Goal: Task Accomplishment & Management: Use online tool/utility

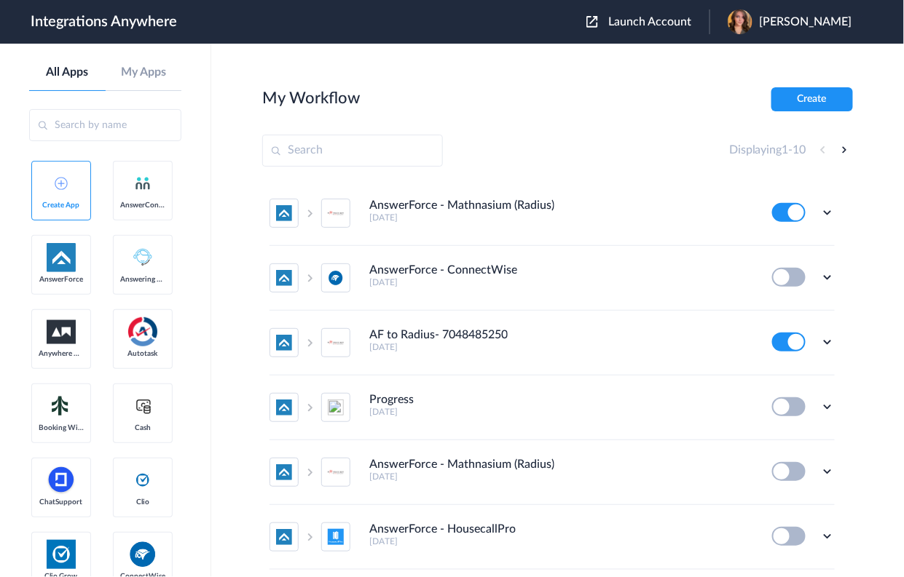
click at [691, 21] on span "Launch Account" at bounding box center [649, 22] width 83 height 12
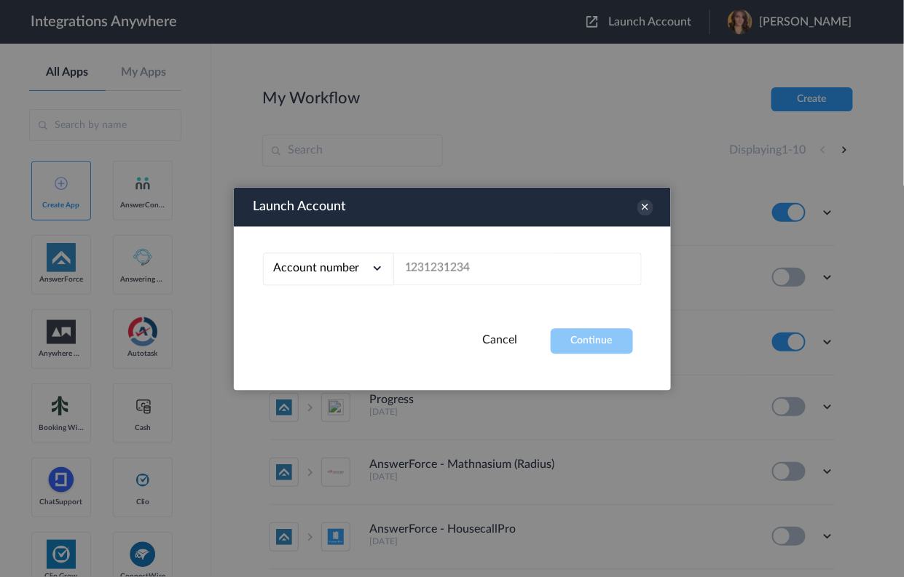
click at [586, 15] on button "Launch Account" at bounding box center [647, 22] width 123 height 14
click at [462, 269] on input "text" at bounding box center [518, 269] width 248 height 33
paste input "2132910515"
type input "2132910515"
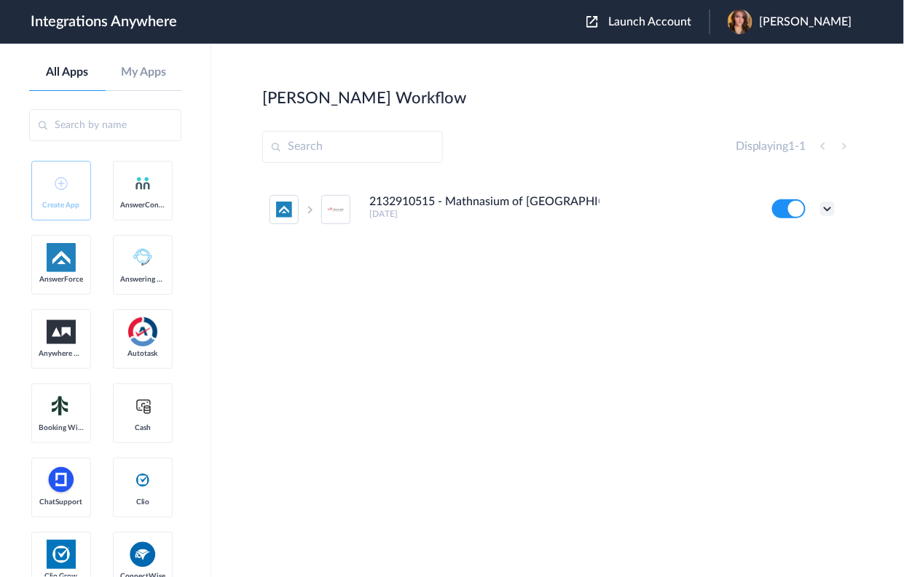
click at [829, 208] on icon at bounding box center [827, 209] width 15 height 15
click at [813, 244] on li "Edit" at bounding box center [787, 242] width 95 height 27
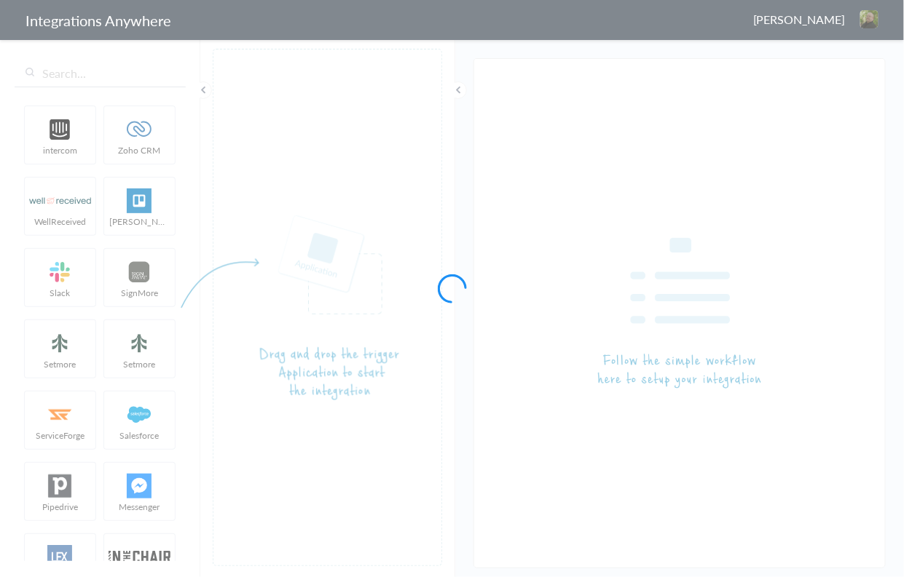
type input "2132910515 - Mathnasium of [GEOGRAPHIC_DATA] - AF to Mathnasium (Radius)"
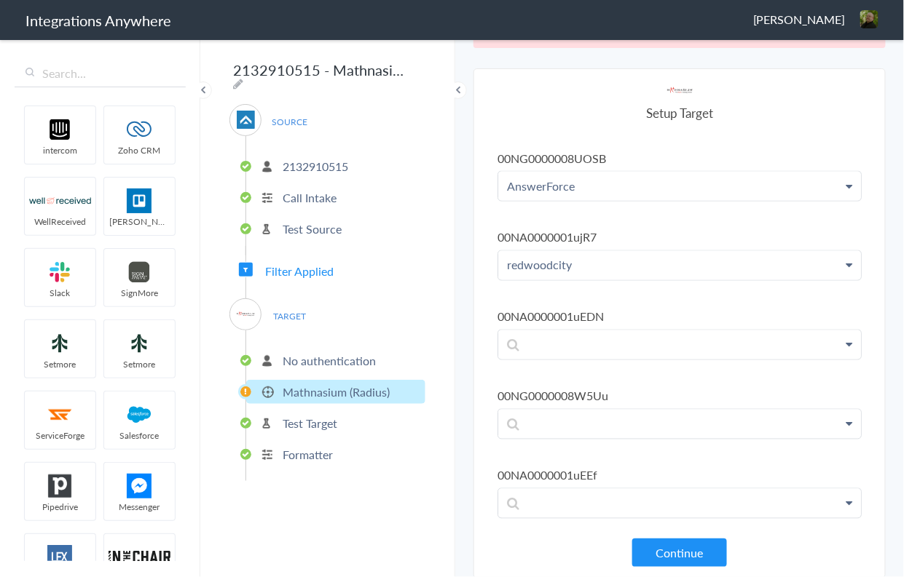
scroll to position [36, 0]
click at [653, 553] on button "Continue" at bounding box center [679, 552] width 95 height 28
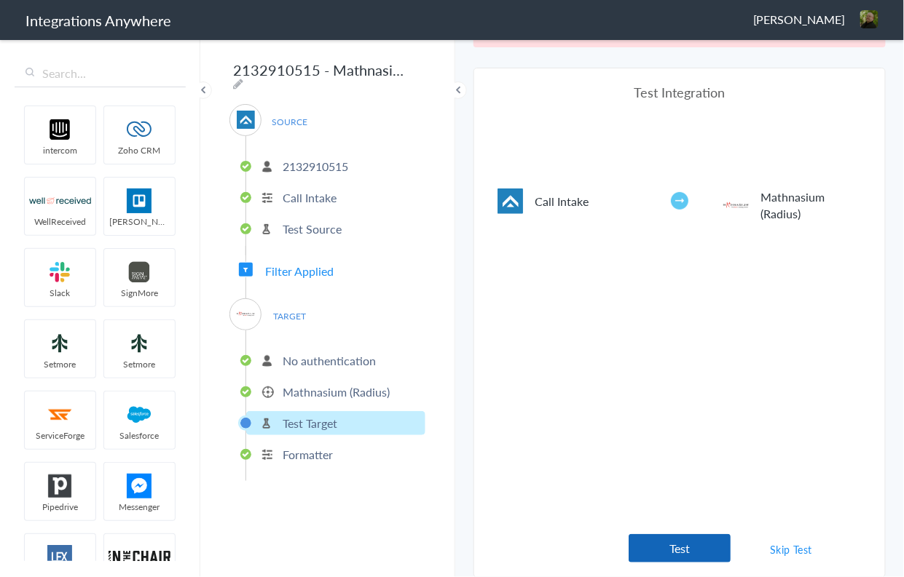
click at [685, 555] on button "Test" at bounding box center [679, 549] width 102 height 28
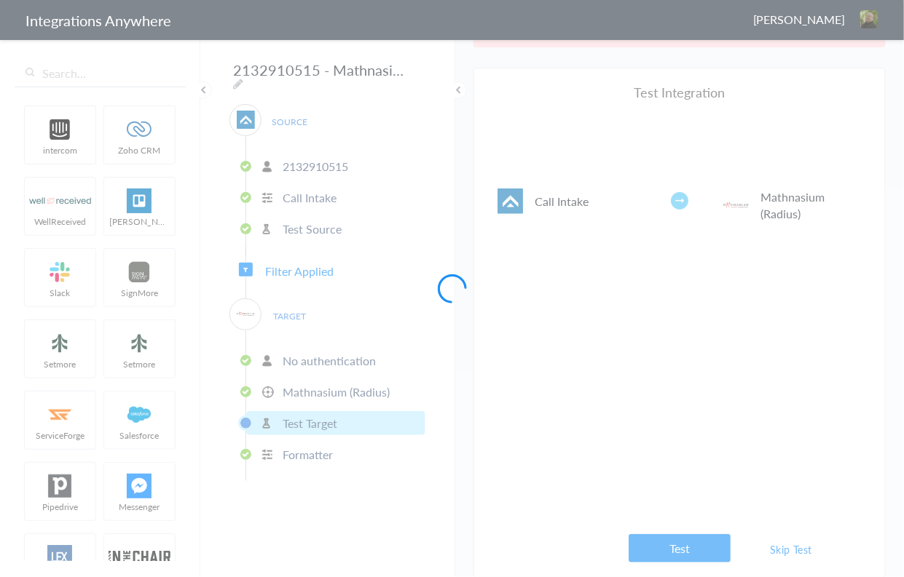
scroll to position [0, 0]
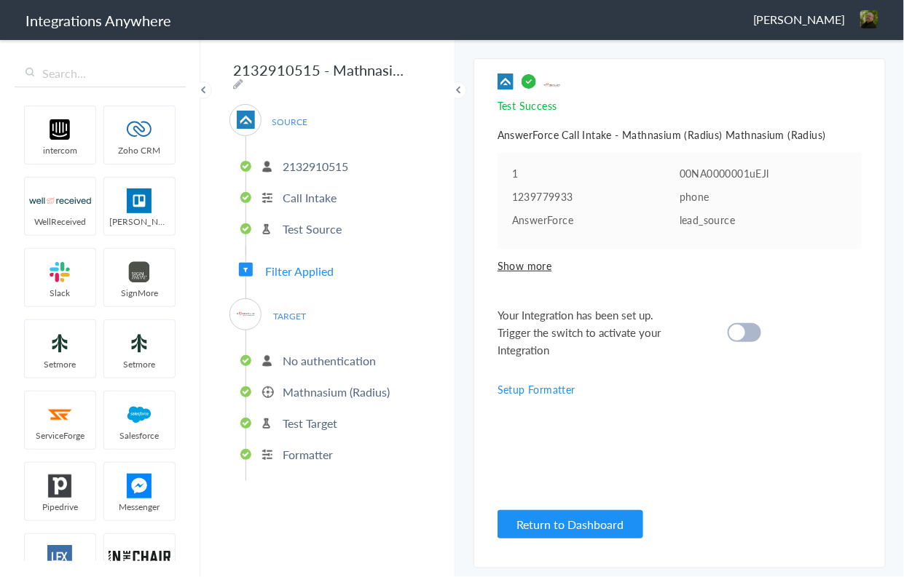
click at [743, 334] on cite at bounding box center [737, 333] width 16 height 16
click at [572, 525] on button "Return to Dashboard" at bounding box center [570, 524] width 146 height 28
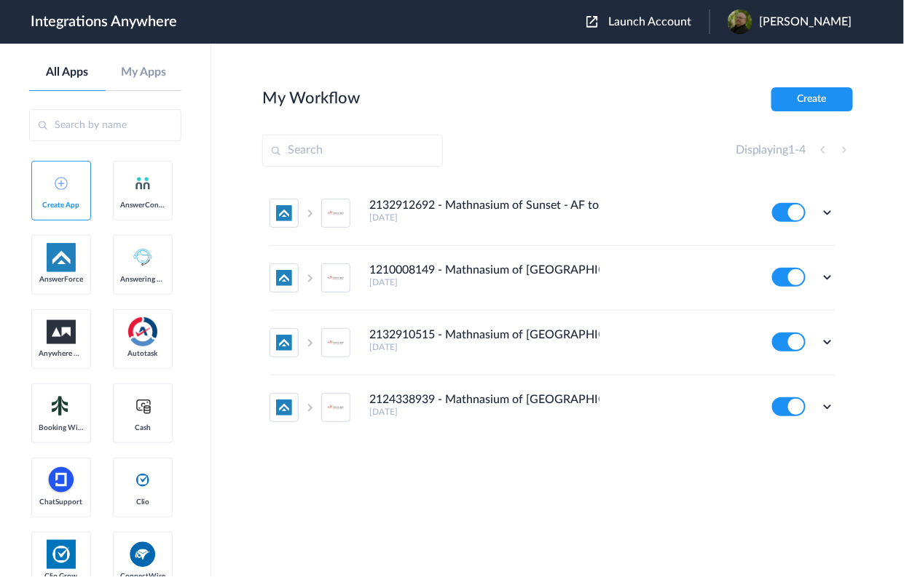
click at [652, 20] on span "Launch Account" at bounding box center [649, 22] width 83 height 12
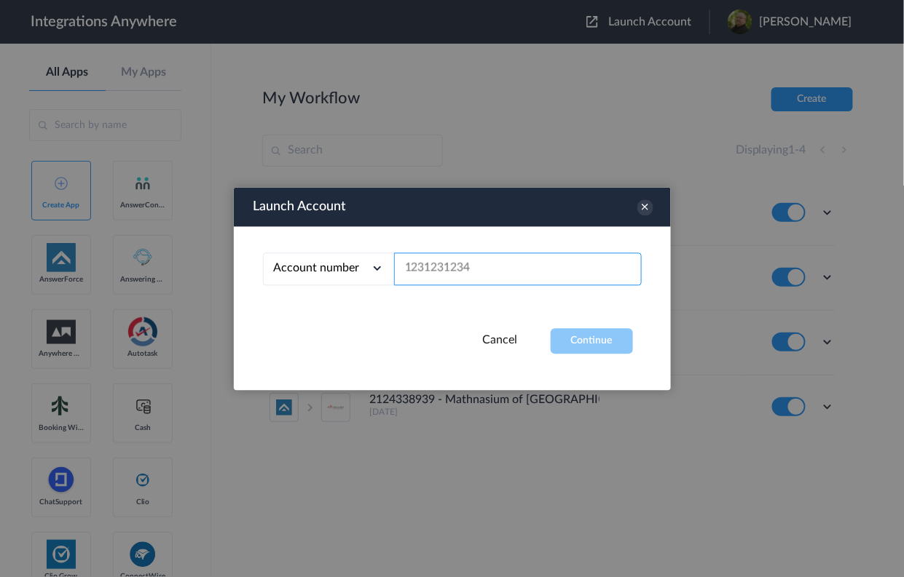
click at [476, 270] on input "text" at bounding box center [518, 269] width 248 height 33
paste input "Child's Name"
drag, startPoint x: 503, startPoint y: 267, endPoint x: 330, endPoint y: 284, distance: 174.1
click at [331, 284] on div "Account number Account number Email address Child's Name" at bounding box center [452, 269] width 379 height 33
paste input "2132910515"
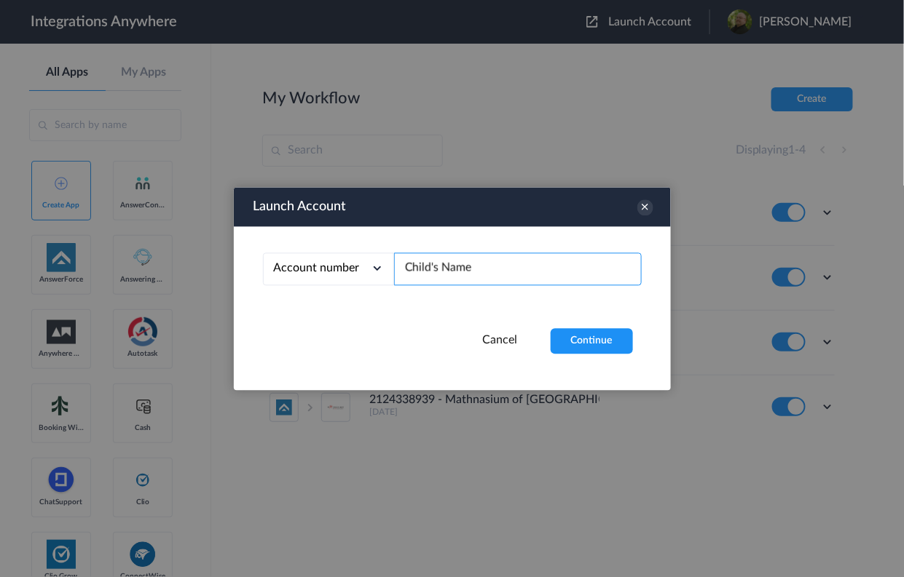
type input "2132910515"
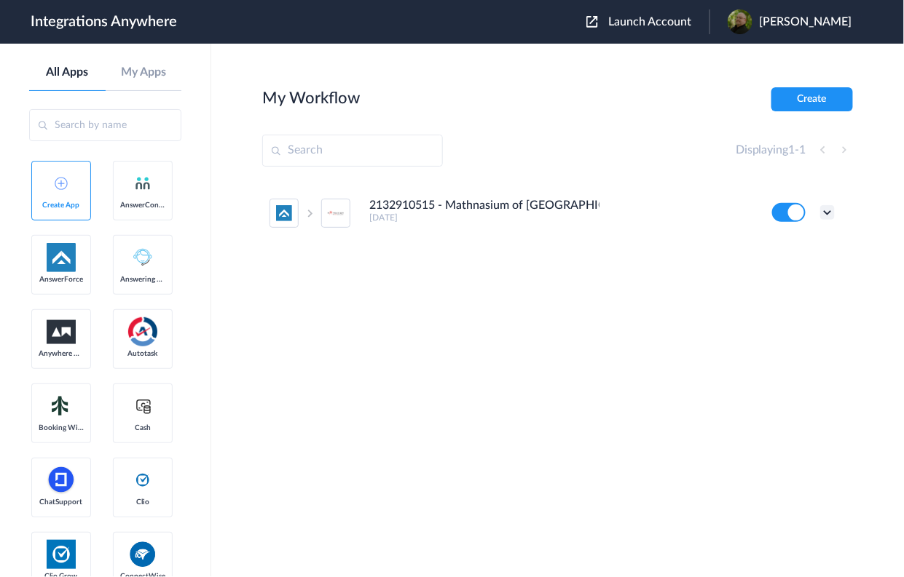
click at [827, 213] on icon at bounding box center [827, 212] width 15 height 15
click at [798, 270] on link "Task history" at bounding box center [786, 273] width 70 height 10
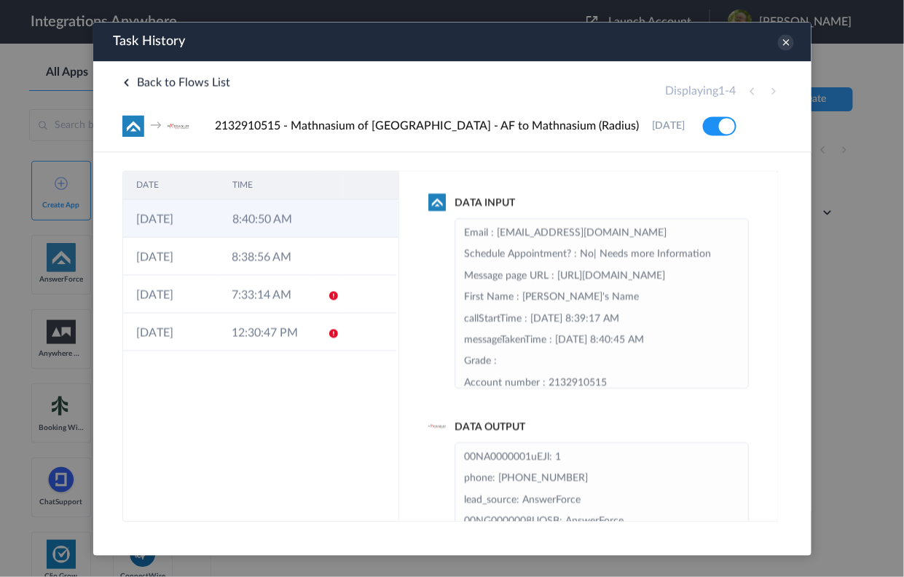
click at [298, 216] on td "8:40:50 AM" at bounding box center [266, 218] width 96 height 38
click at [786, 42] on icon at bounding box center [785, 41] width 16 height 16
